Goal: Task Accomplishment & Management: Manage account settings

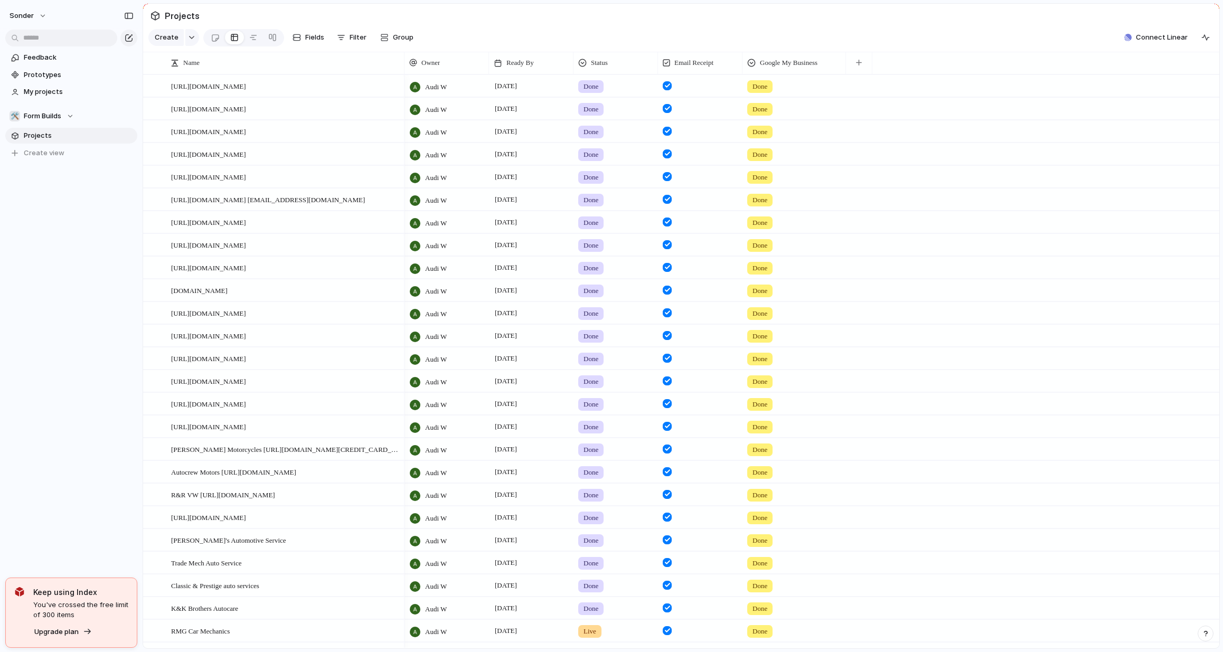
click at [47, 108] on section "🛠️ Form Builds Projects To pick up a draggable item, press the space bar. While…" at bounding box center [71, 130] width 143 height 61
click at [47, 108] on button "🛠️ Form Builds" at bounding box center [71, 116] width 132 height 16
click at [110, 351] on div "Recent 👑 [PERSON_NAME]'s Board 🥶 Audi's Board ☠️ Toms Board Teams 🚀 Avenue 🛠️ F…" at bounding box center [611, 326] width 1223 height 652
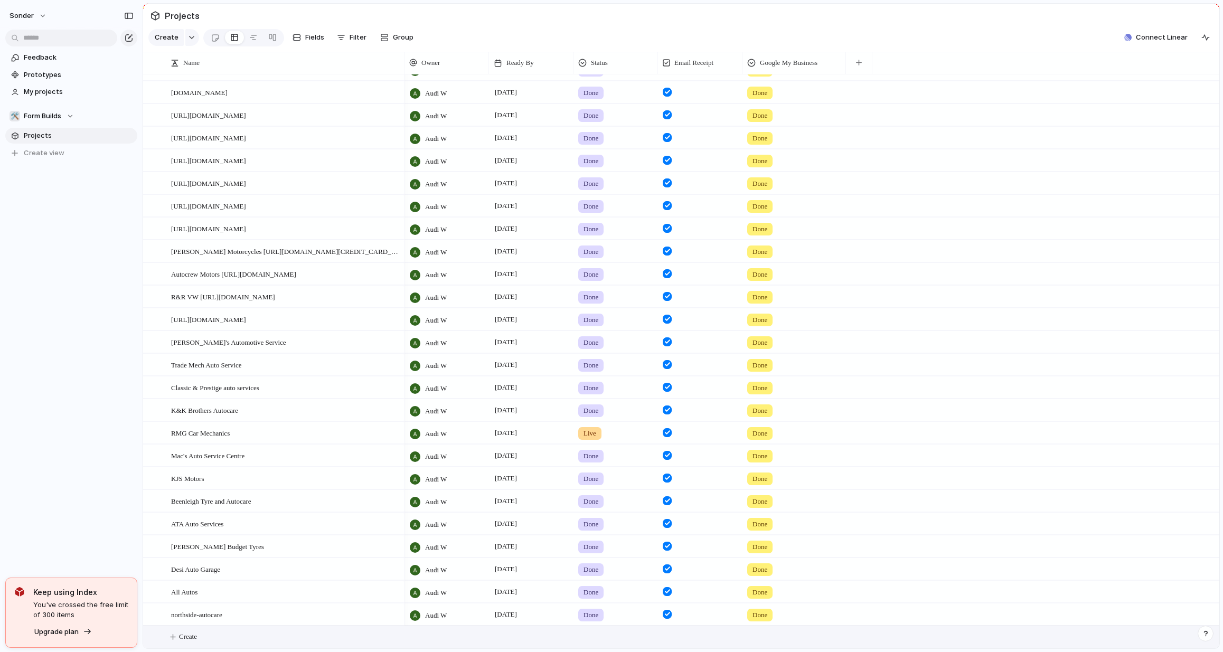
click at [248, 636] on button "Create" at bounding box center [695, 637] width 1082 height 22
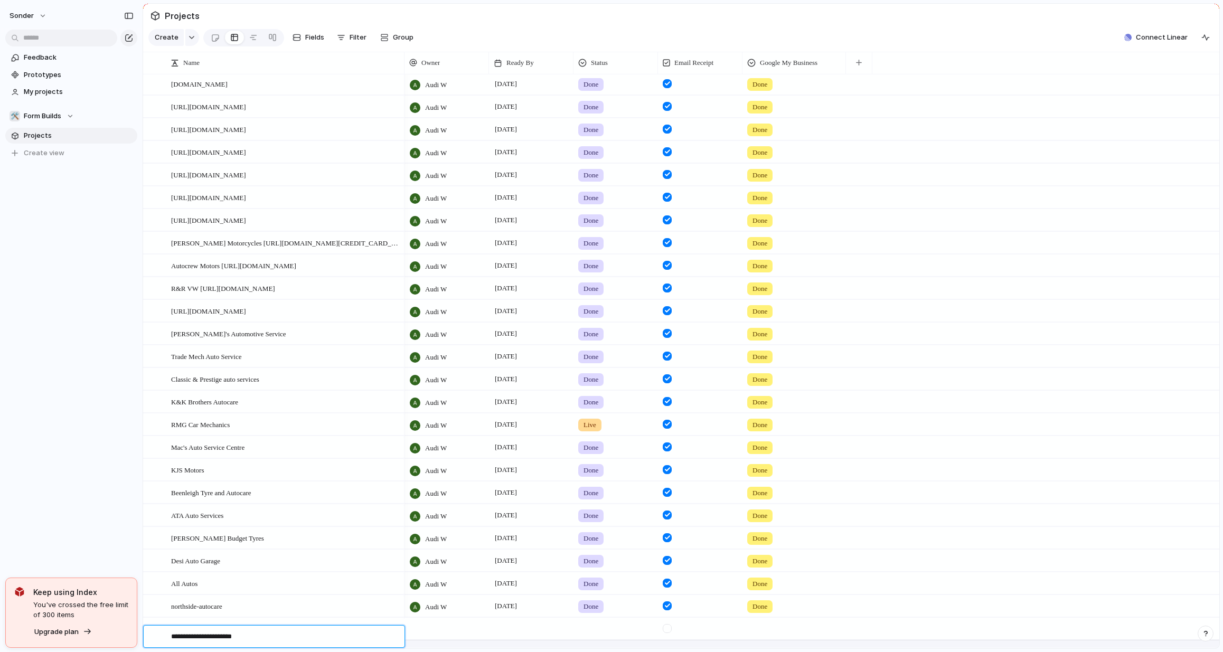
type textarea "**********"
click at [430, 635] on div at bounding box center [446, 629] width 84 height 22
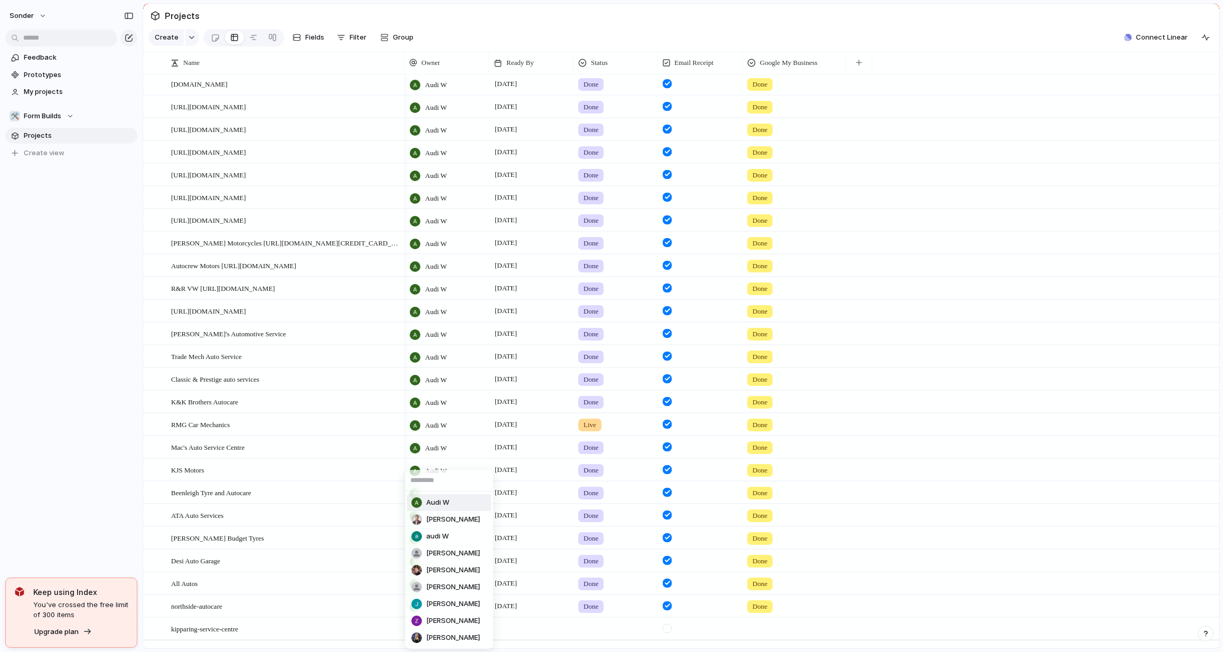
click at [439, 500] on span "Audi W" at bounding box center [437, 502] width 23 height 11
click at [522, 637] on div at bounding box center [531, 629] width 84 height 22
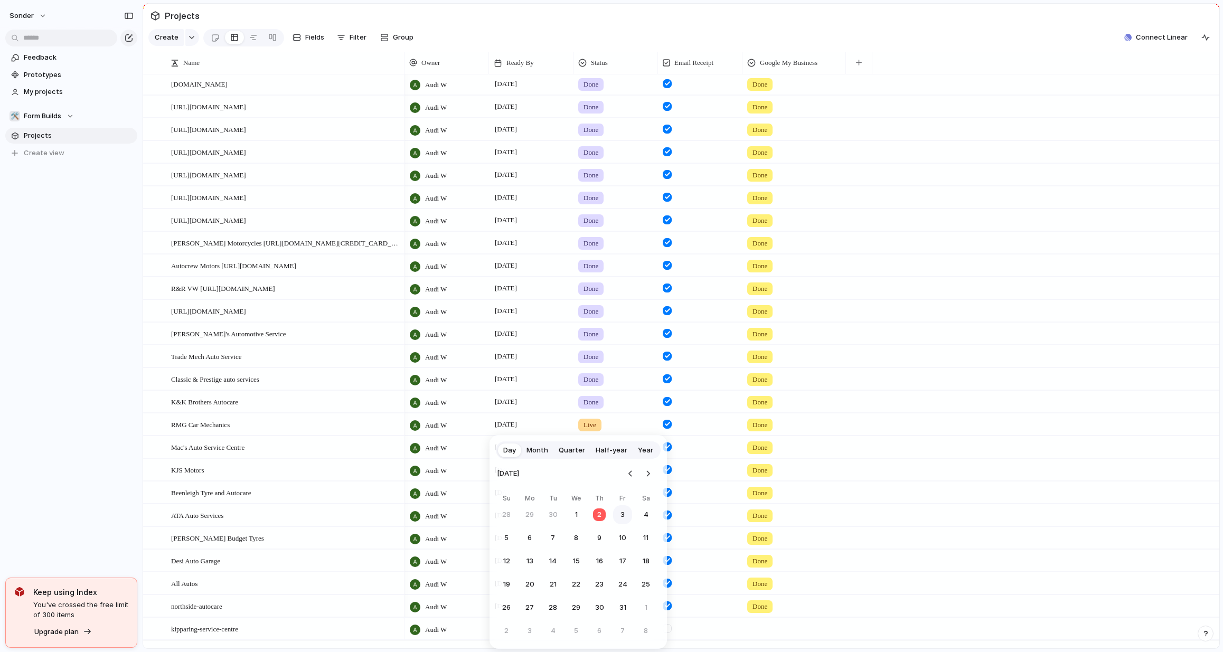
click at [618, 515] on button "3" at bounding box center [622, 514] width 19 height 19
click at [597, 636] on div at bounding box center [615, 626] width 83 height 17
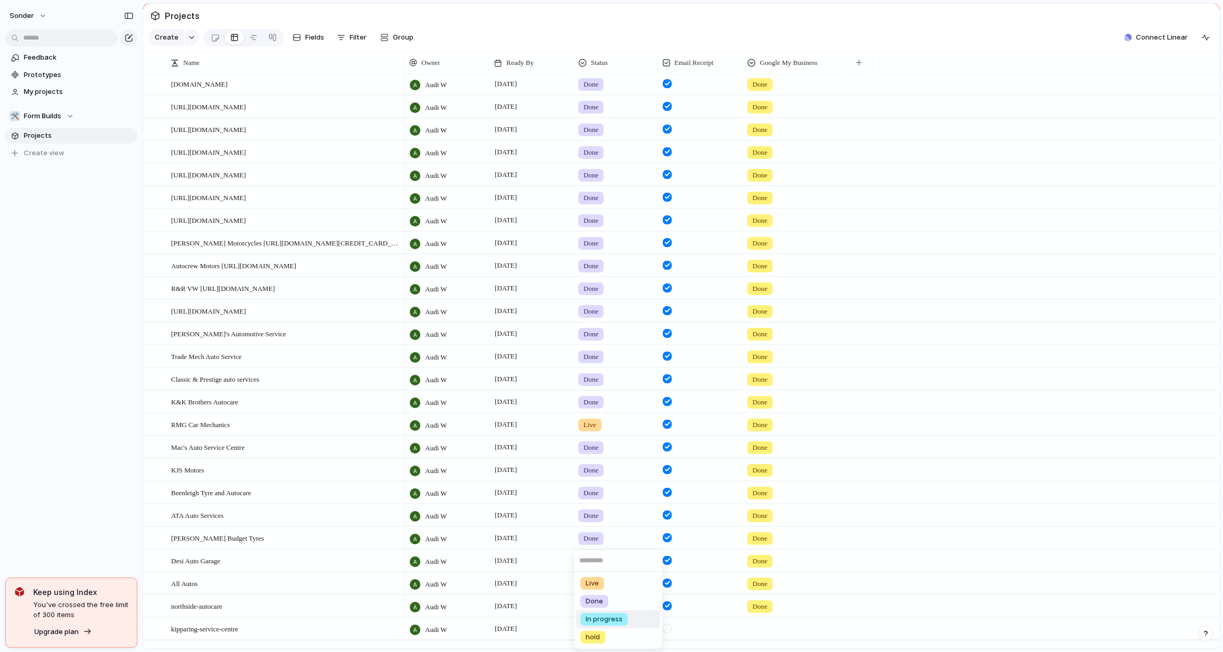
click at [598, 618] on span "In progress" at bounding box center [604, 619] width 37 height 11
click at [595, 634] on span "In progress" at bounding box center [598, 629] width 31 height 11
click at [601, 585] on span "Done" at bounding box center [594, 584] width 17 height 11
click at [671, 633] on div at bounding box center [667, 628] width 9 height 9
click at [783, 636] on div at bounding box center [794, 626] width 102 height 17
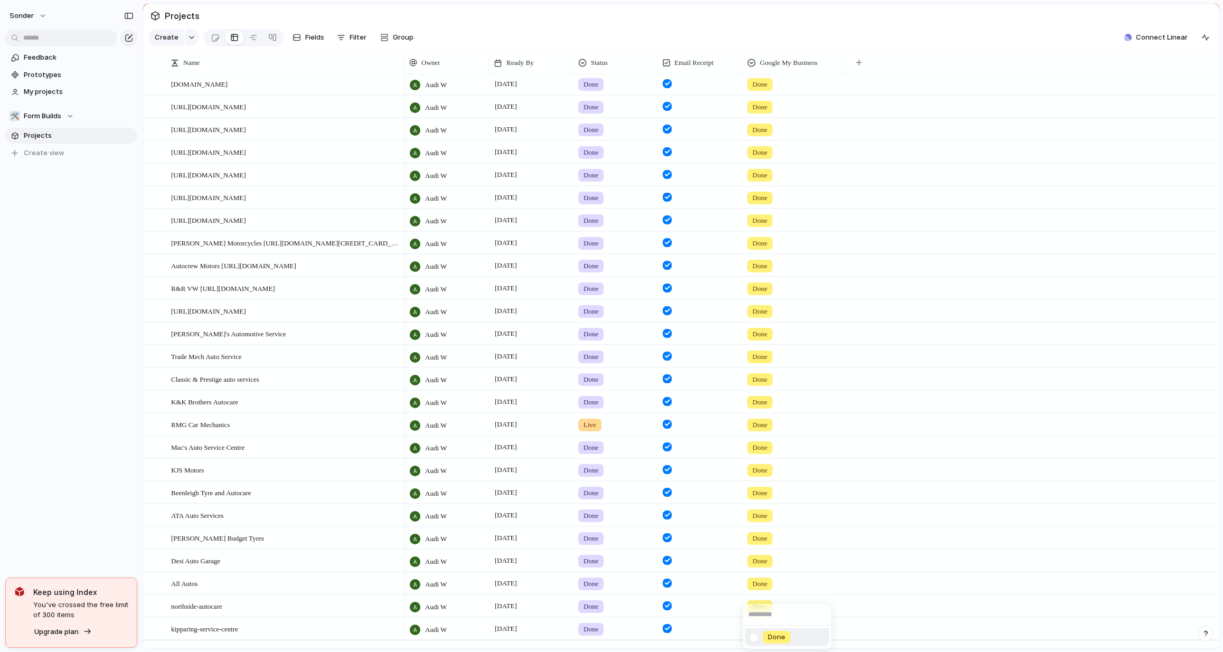
click at [775, 640] on span "Done" at bounding box center [776, 637] width 17 height 11
click at [520, 454] on span "[DATE]" at bounding box center [505, 447] width 27 height 13
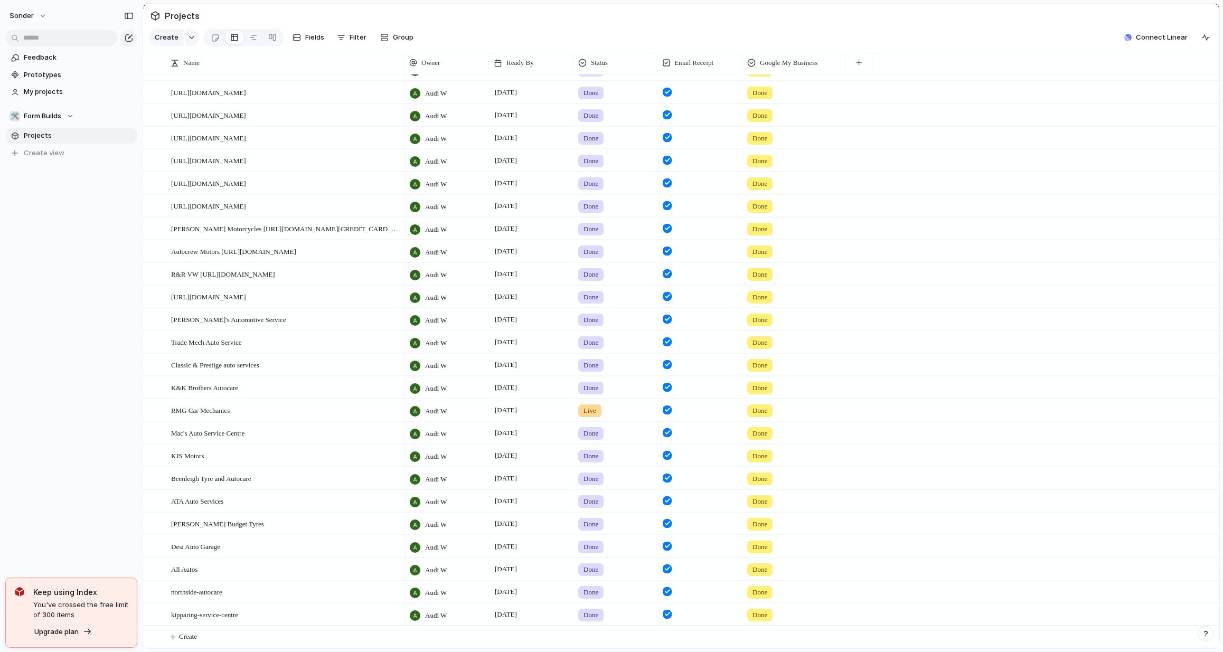
scroll to position [0, 0]
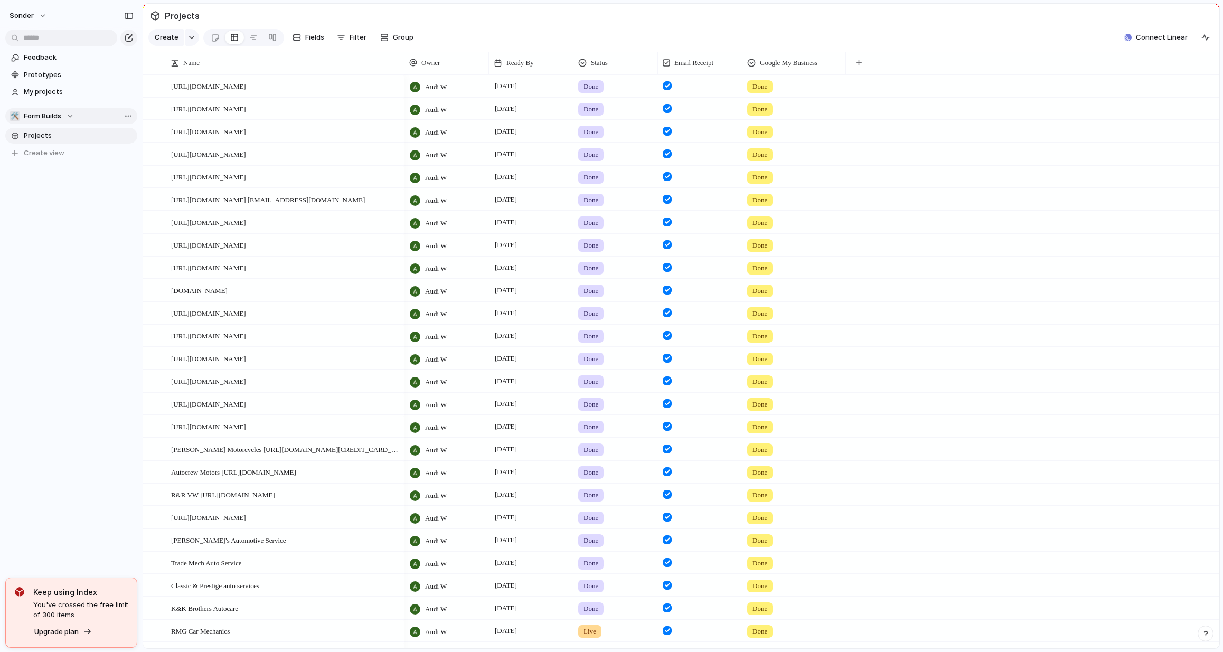
click at [66, 111] on button "🛠️ Form Builds" at bounding box center [71, 116] width 132 height 16
click at [62, 169] on span "[PERSON_NAME]'s Board" at bounding box center [73, 172] width 81 height 11
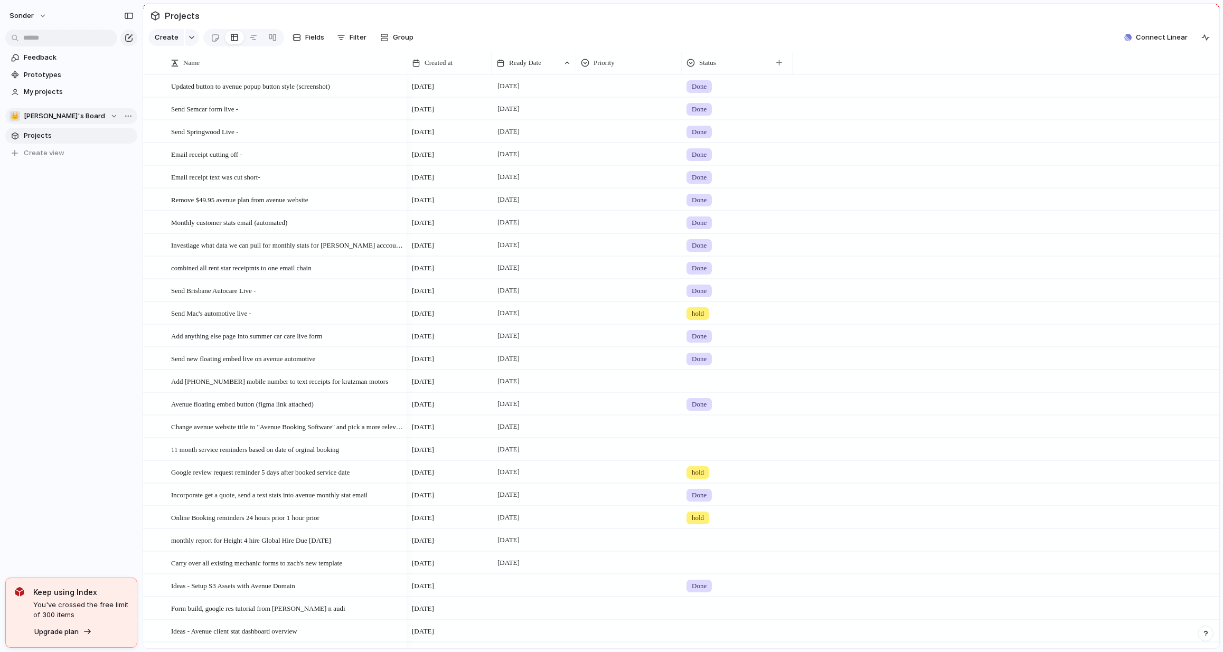
click at [86, 117] on button "👑 [PERSON_NAME]'s Board" at bounding box center [71, 116] width 132 height 16
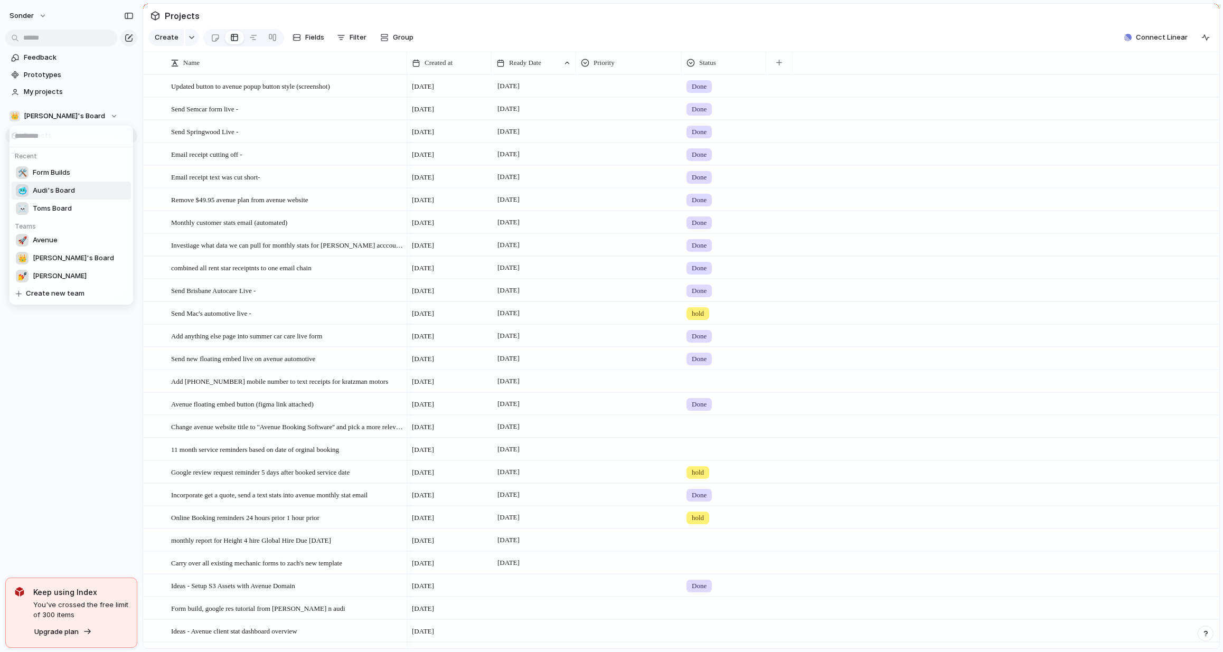
click at [62, 189] on span "Audi's Board" at bounding box center [54, 190] width 42 height 11
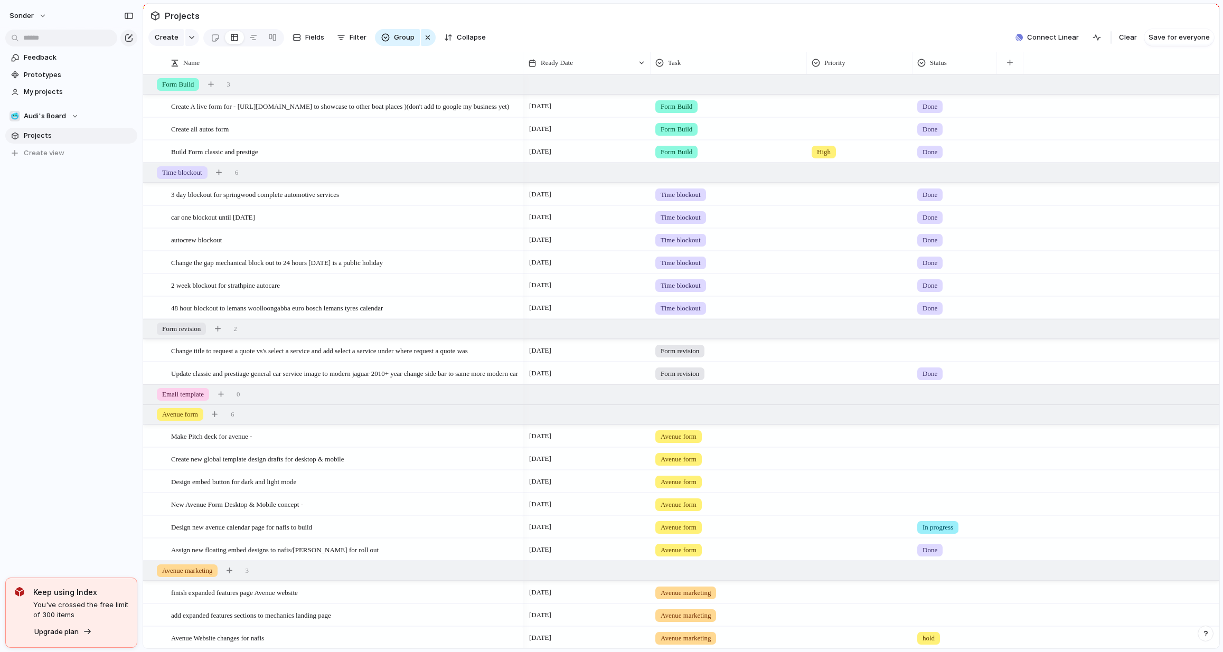
click at [899, 356] on div at bounding box center [859, 348] width 105 height 17
click at [930, 358] on div "Urgent Medium High Low" at bounding box center [611, 326] width 1223 height 652
click at [930, 357] on div at bounding box center [954, 348] width 83 height 17
click at [152, 419] on div at bounding box center [150, 415] width 10 height 10
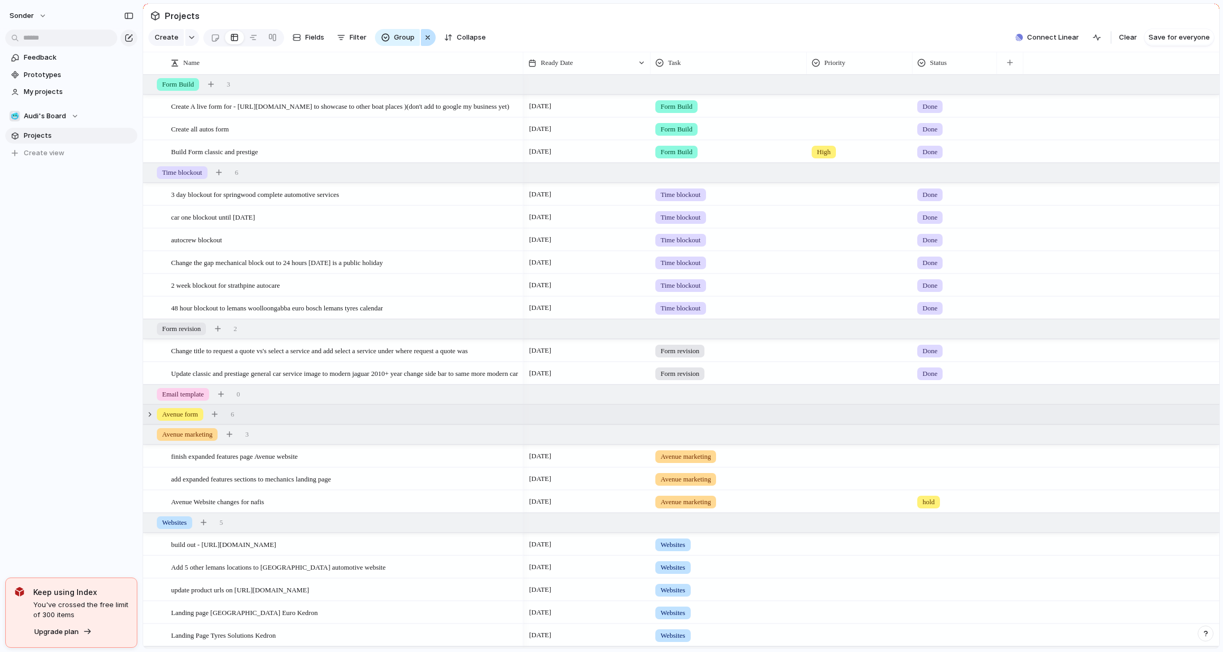
click at [423, 43] on div "button" at bounding box center [427, 37] width 8 height 13
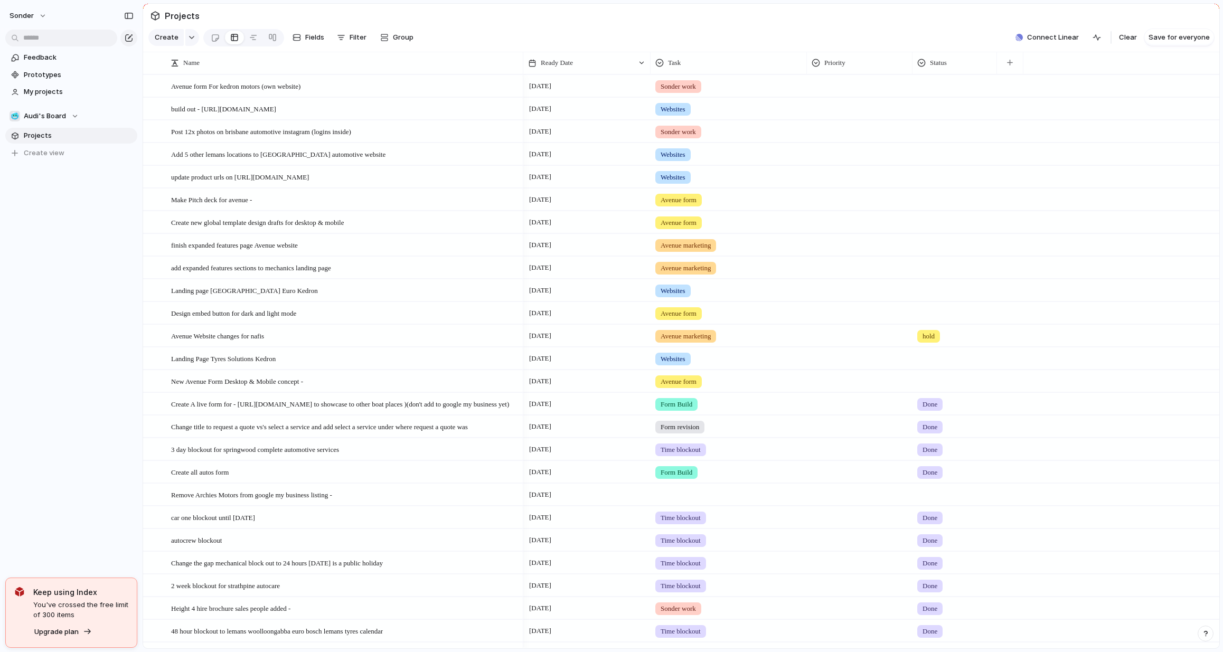
click at [683, 24] on section "Projects" at bounding box center [681, 16] width 1076 height 24
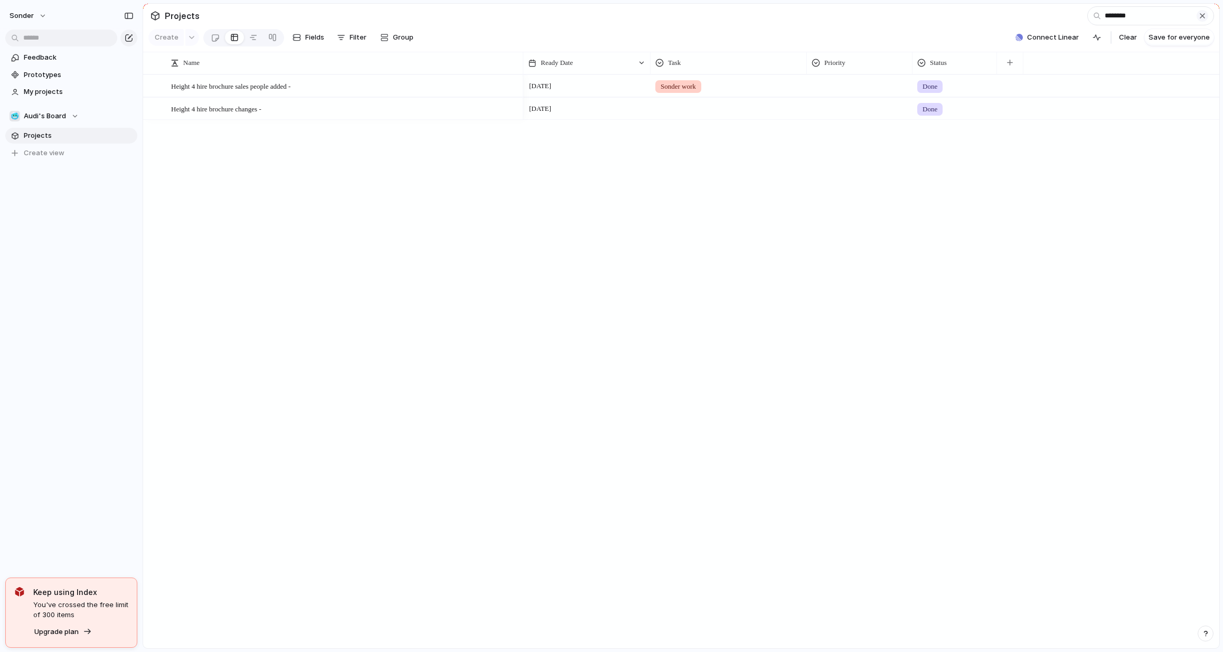
type input "********"
click at [1202, 19] on div "button" at bounding box center [1202, 16] width 8 height 8
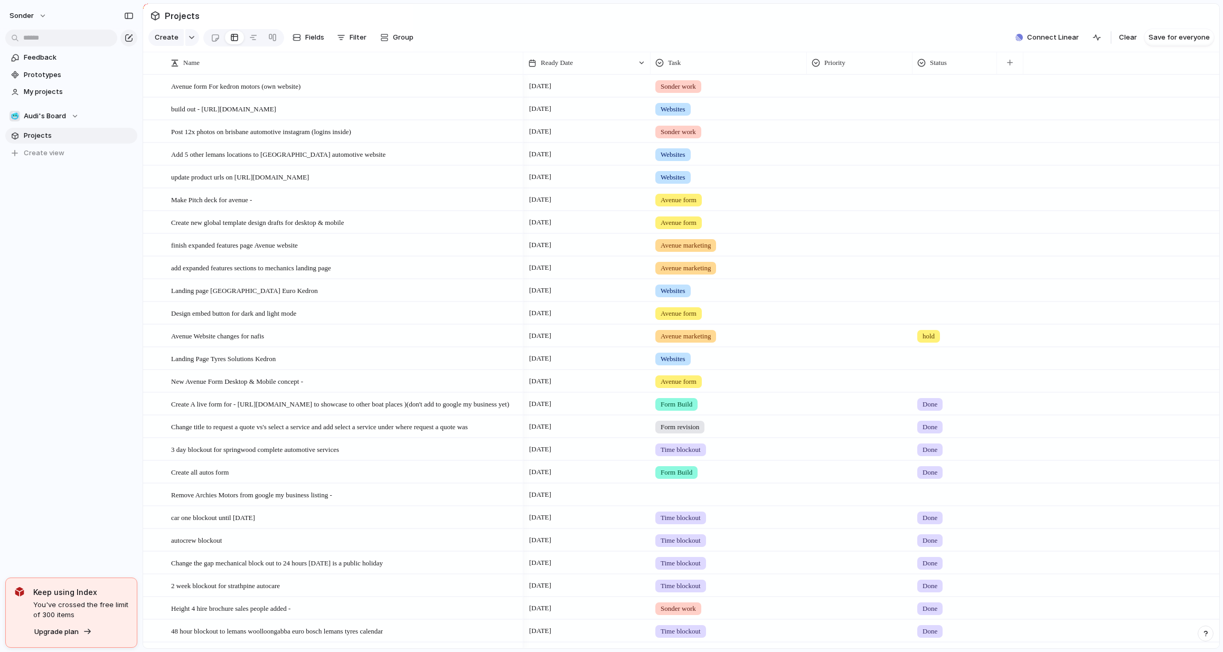
click at [63, 127] on section "🥶 Audi's Board Projects To pick up a draggable item, press the space bar. While…" at bounding box center [71, 130] width 143 height 61
click at [68, 119] on div "🥶 Audi's Board" at bounding box center [44, 116] width 69 height 11
click at [53, 209] on span "Toms Board" at bounding box center [52, 208] width 39 height 11
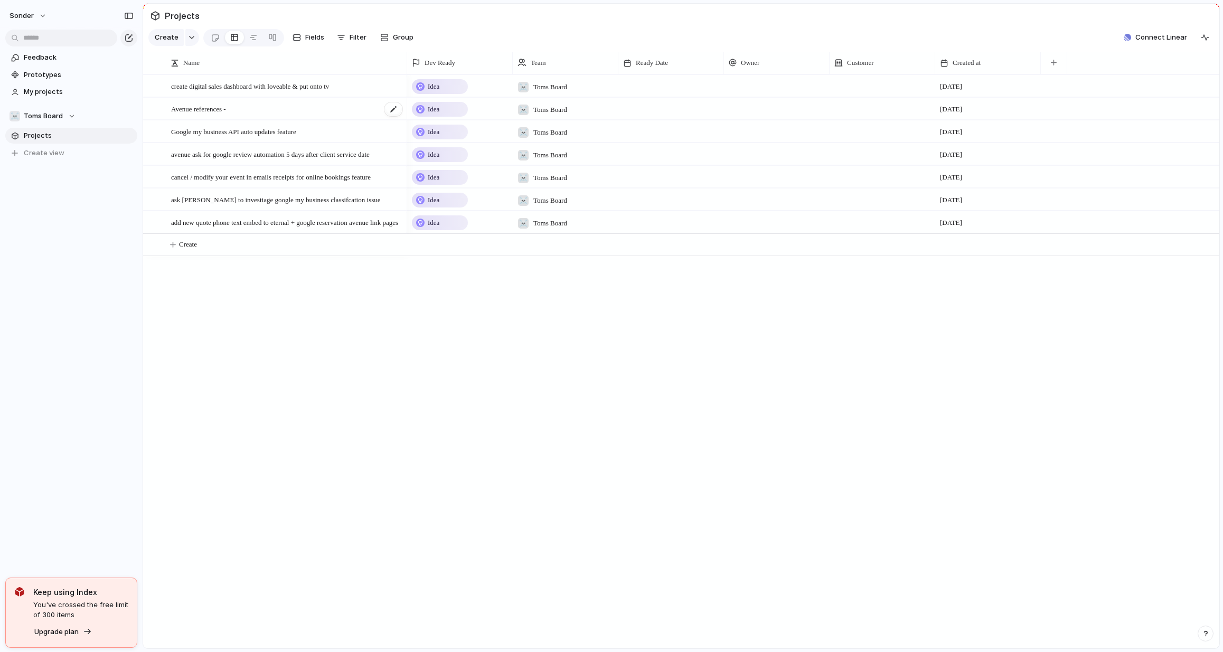
click at [213, 115] on span "Avenue references -" at bounding box center [198, 108] width 55 height 12
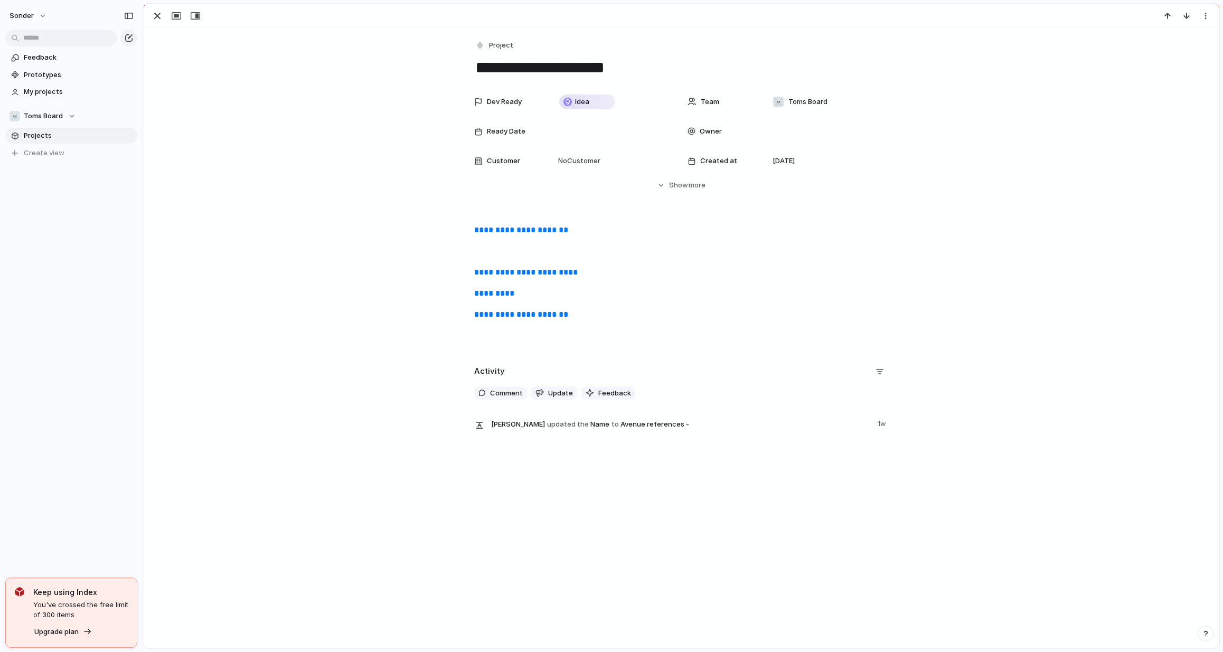
click at [544, 275] on link "**********" at bounding box center [525, 272] width 103 height 8
click at [521, 317] on link "**********" at bounding box center [521, 314] width 94 height 8
